Goal: Find contact information: Find contact information

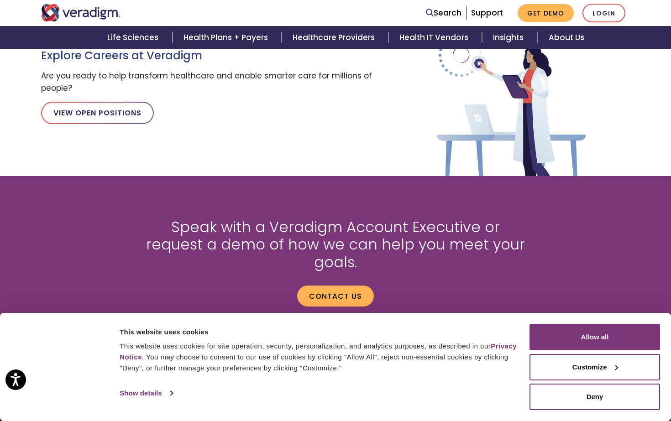
scroll to position [911, 0]
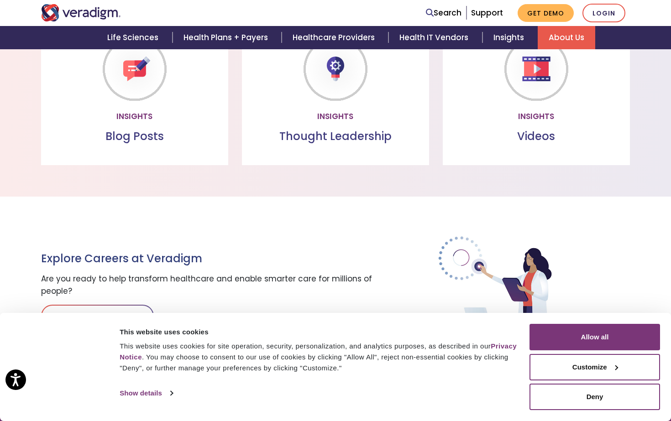
click at [558, 34] on link "About Us" at bounding box center [567, 37] width 58 height 23
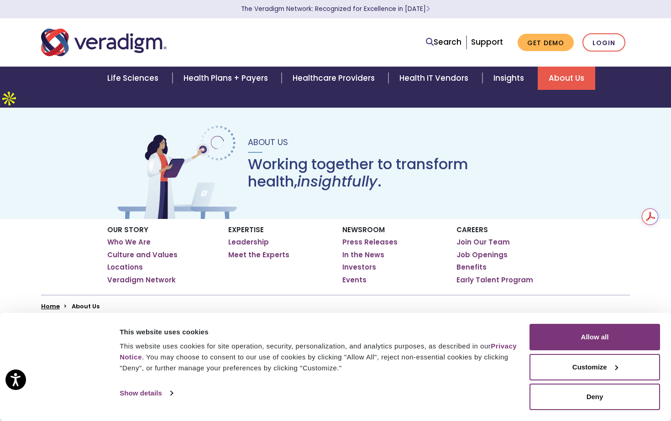
click at [335, 47] on div "Search Support Get Demo Login" at bounding box center [460, 42] width 351 height 19
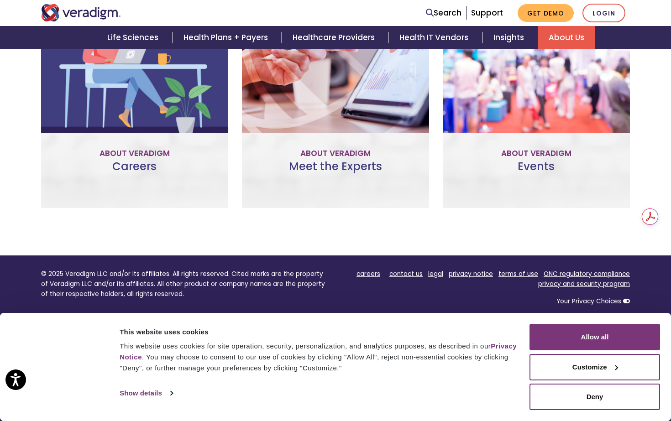
scroll to position [693, 0]
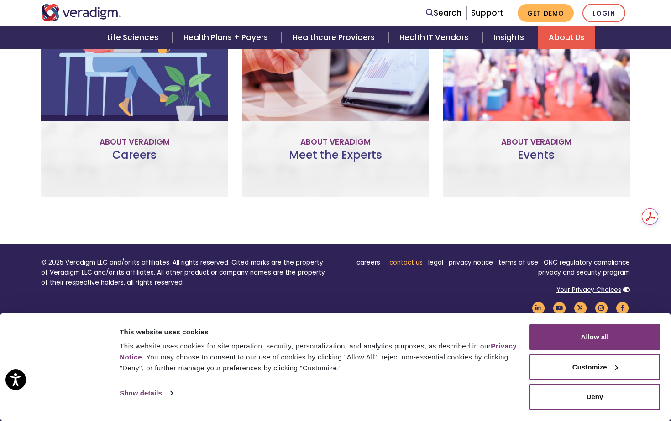
click at [409, 258] on link "contact us" at bounding box center [405, 262] width 33 height 9
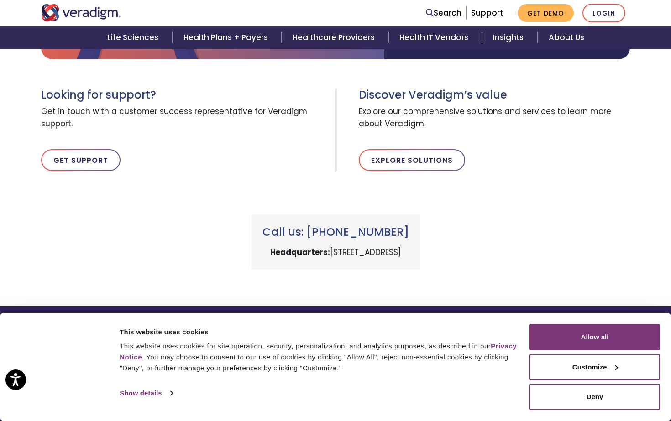
scroll to position [309, 0]
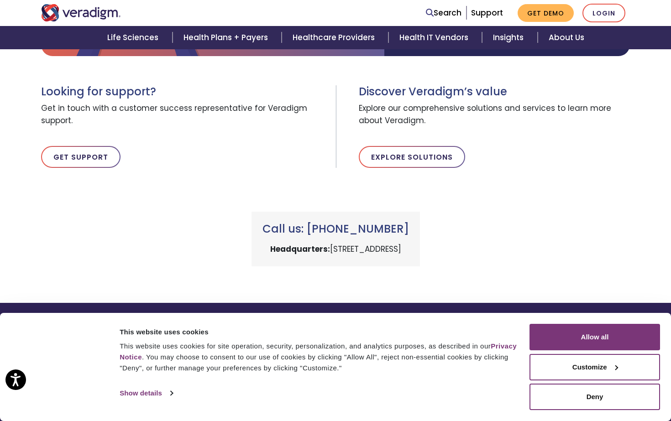
drag, startPoint x: 427, startPoint y: 207, endPoint x: 320, endPoint y: 203, distance: 106.4
click at [320, 212] on div "Call us: [PHONE_NUMBER] Headquarters: [STREET_ADDRESS]" at bounding box center [335, 239] width 168 height 55
copy h3 "Call us: [PHONE_NUMBER]"
